Goal: Information Seeking & Learning: Understand process/instructions

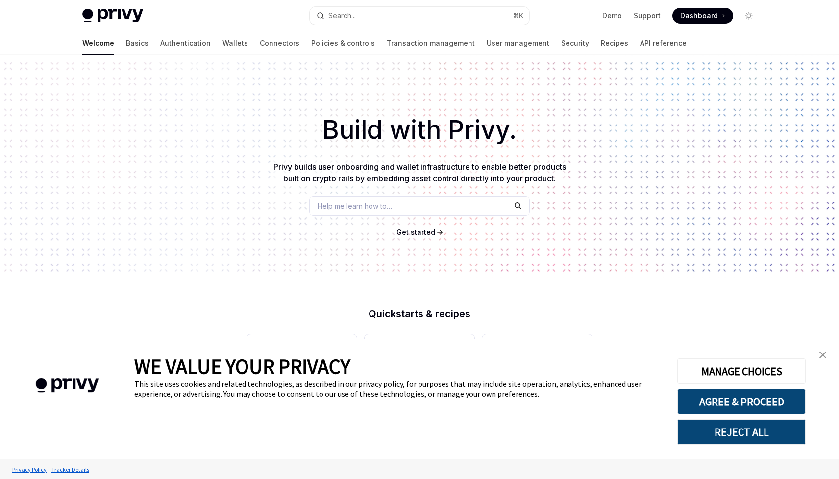
type textarea "*"
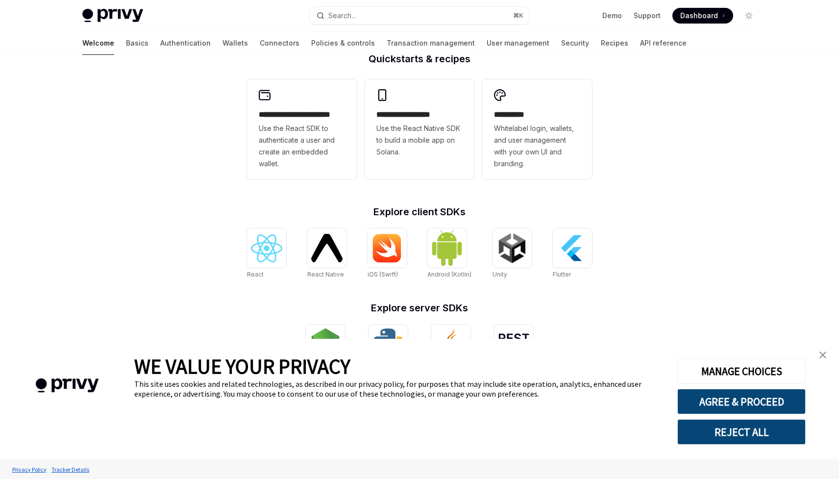
scroll to position [300, 0]
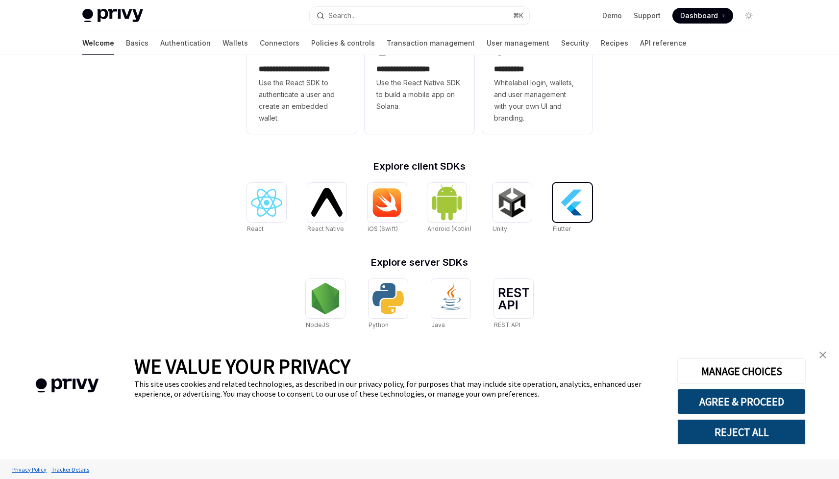
click at [553, 191] on div at bounding box center [572, 202] width 39 height 39
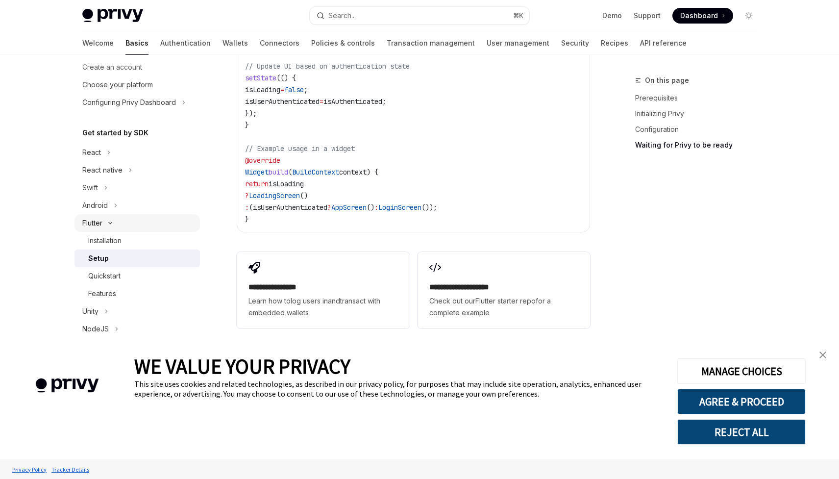
scroll to position [53, 0]
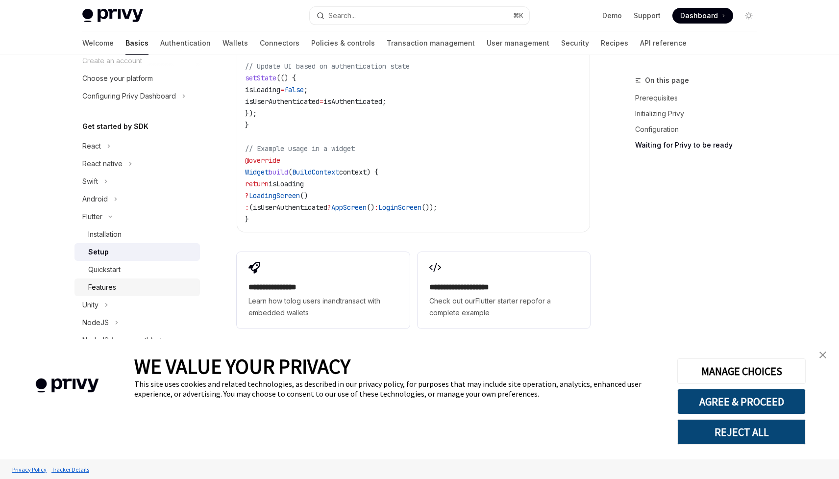
click at [115, 283] on div "Features" at bounding box center [102, 287] width 28 height 12
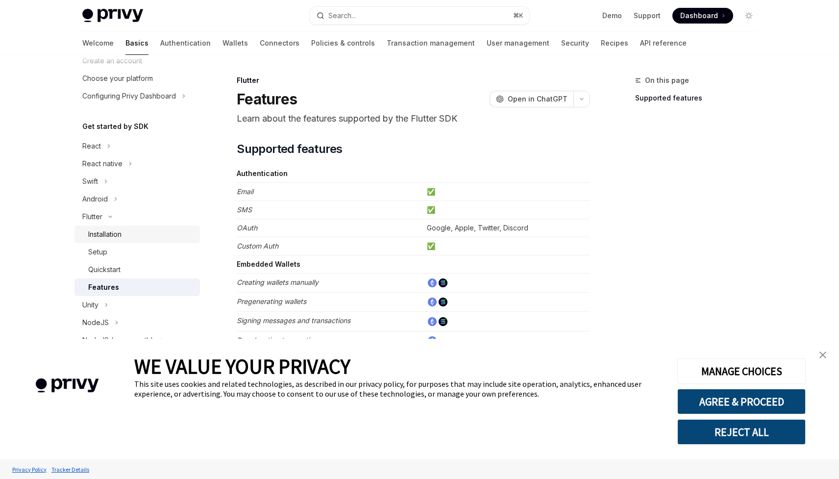
click at [115, 234] on div "Installation" at bounding box center [104, 234] width 33 height 12
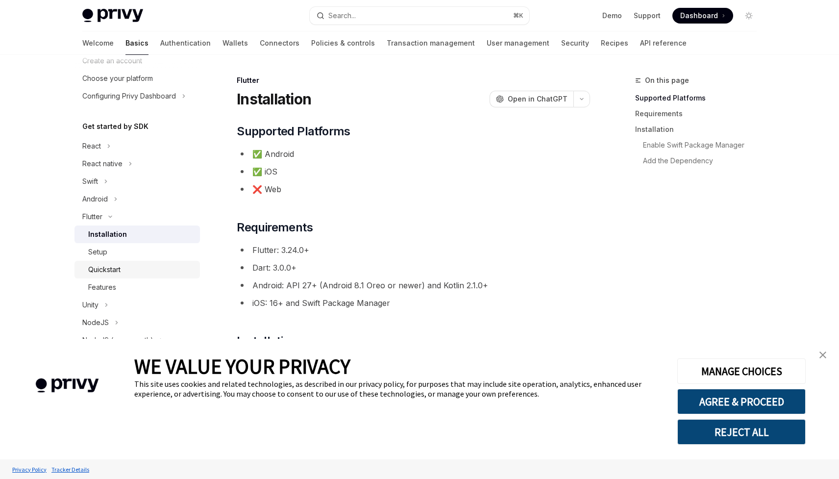
click at [111, 268] on div "Quickstart" at bounding box center [104, 270] width 32 height 12
type textarea "*"
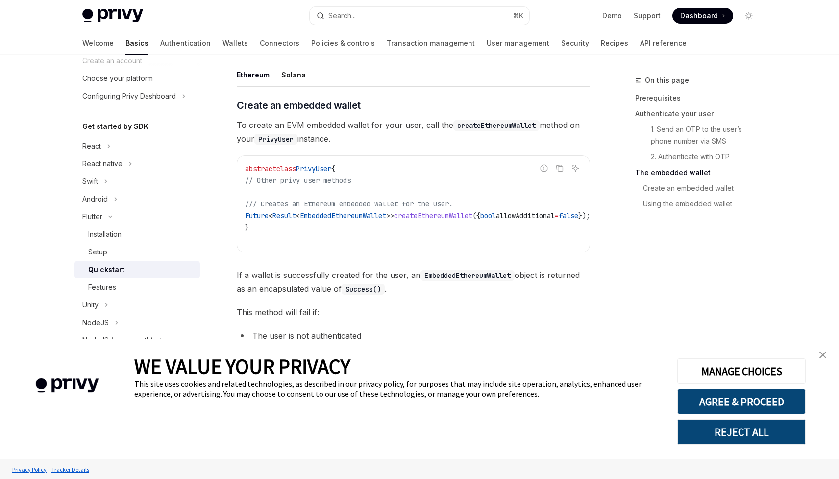
scroll to position [1049, 0]
